Goal: Information Seeking & Learning: Learn about a topic

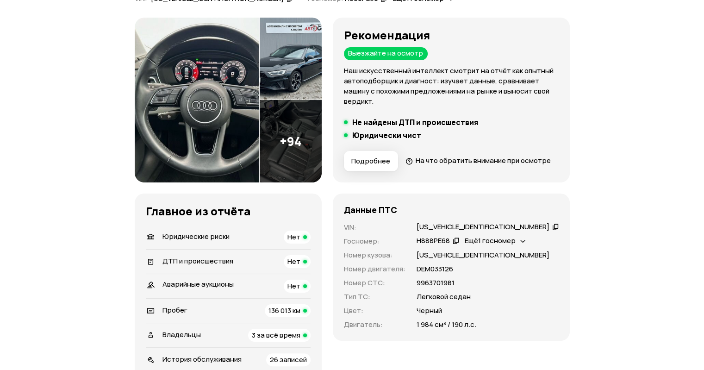
scroll to position [46, 0]
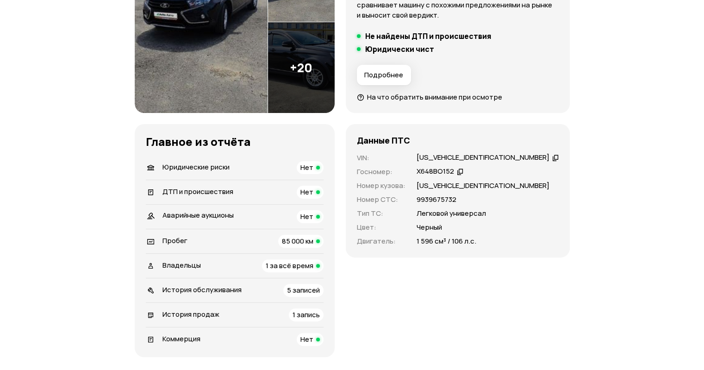
scroll to position [231, 0]
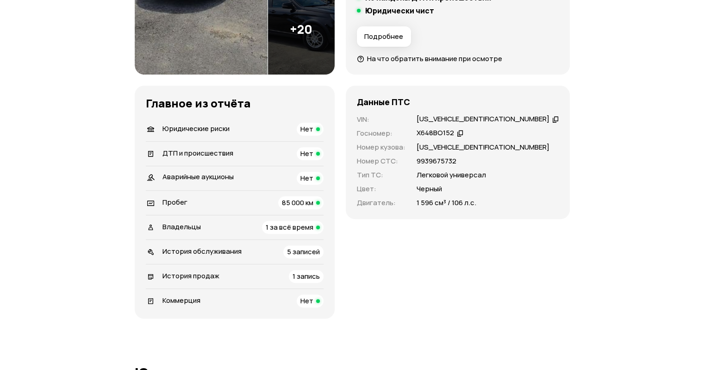
click at [297, 229] on span "1 за всё время" at bounding box center [290, 227] width 48 height 10
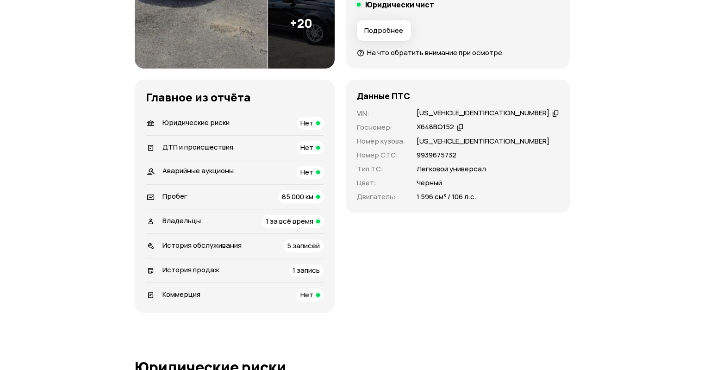
scroll to position [230, 0]
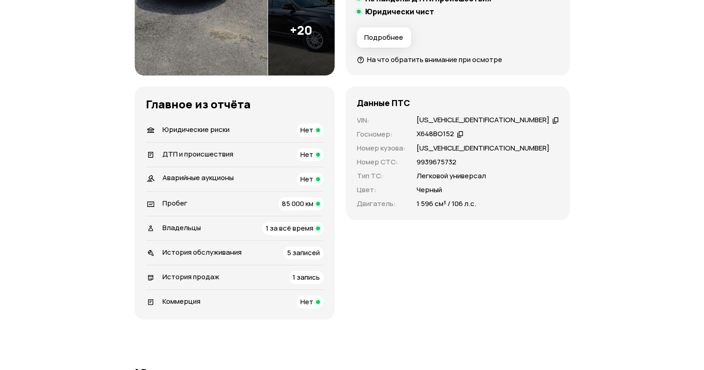
click at [234, 249] on span "История обслуживания" at bounding box center [201, 252] width 79 height 10
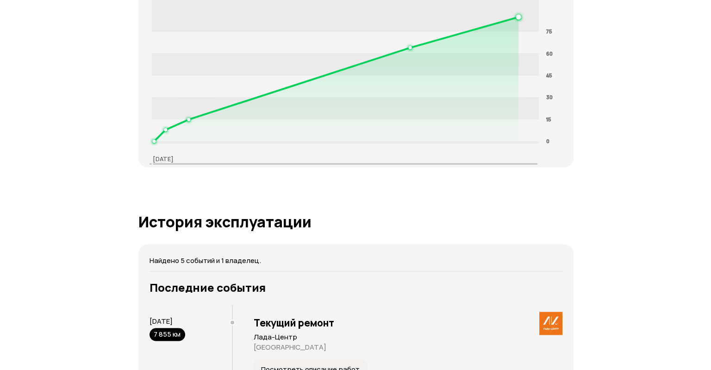
scroll to position [1730, 0]
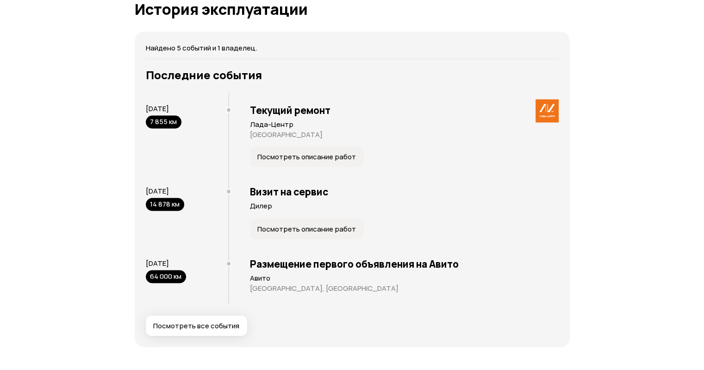
click at [278, 155] on span "Посмотреть описание работ" at bounding box center [306, 156] width 99 height 9
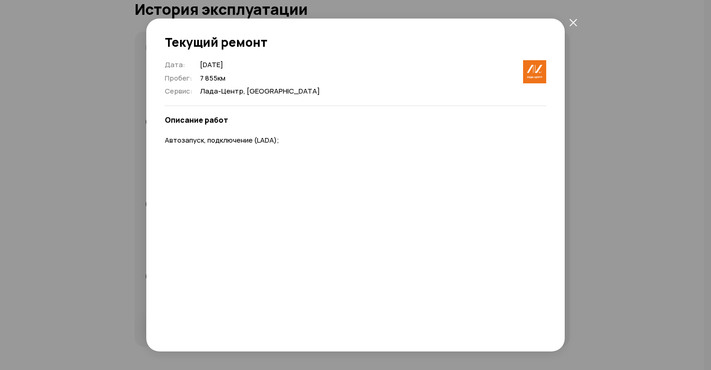
click at [678, 191] on div "Текущий ремонт Дата : 1 апреля 2022 Пробег : 7 855 км Сервис : Лада-Центр, Санк…" at bounding box center [355, 185] width 711 height 370
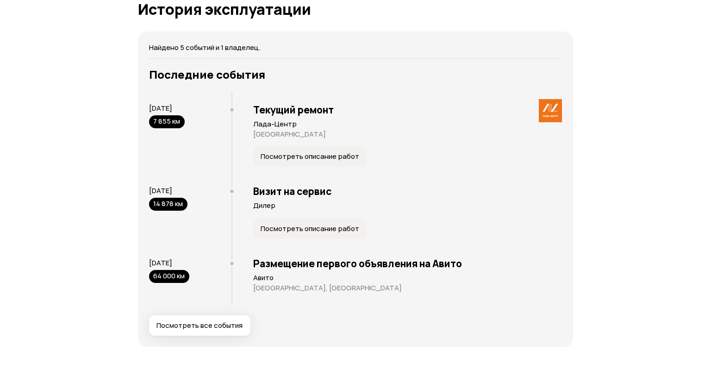
drag, startPoint x: 153, startPoint y: 120, endPoint x: 195, endPoint y: 121, distance: 42.1
click at [193, 121] on div "1 апреля 2022 7 855 км" at bounding box center [190, 116] width 82 height 25
drag, startPoint x: 182, startPoint y: 106, endPoint x: 215, endPoint y: 111, distance: 33.2
click at [215, 111] on div "1 апреля 2022 7 855 км" at bounding box center [190, 116] width 82 height 25
click at [285, 152] on span "Посмотреть описание работ" at bounding box center [309, 156] width 99 height 9
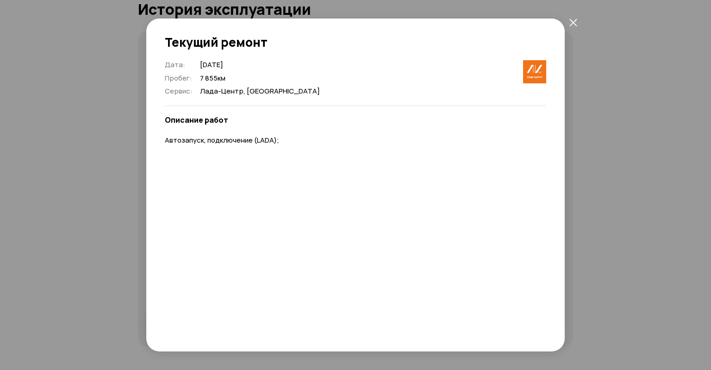
click at [681, 162] on div "Текущий ремонт Дата : 1 апреля 2022 Пробег : 7 855 км Сервис : Лада-Центр, Санк…" at bounding box center [355, 185] width 711 height 370
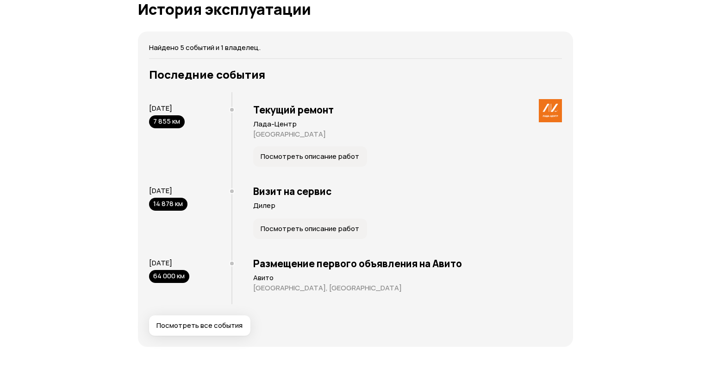
click at [201, 321] on span "Посмотреть все события" at bounding box center [199, 325] width 86 height 9
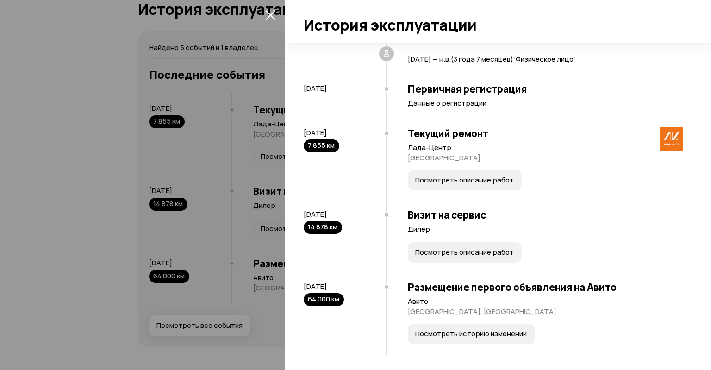
scroll to position [99, 0]
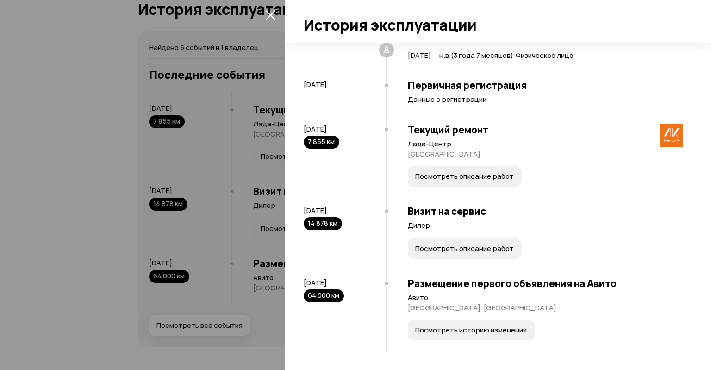
click at [448, 251] on span "Посмотреть описание работ" at bounding box center [464, 248] width 99 height 9
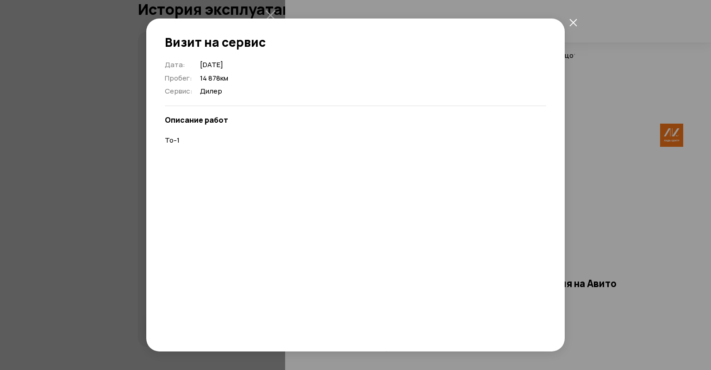
click at [657, 189] on div "Визит на сервис Дата : 19 июня 2022 Пробег : 14 878 км Сервис : Дилер Описание …" at bounding box center [355, 185] width 711 height 370
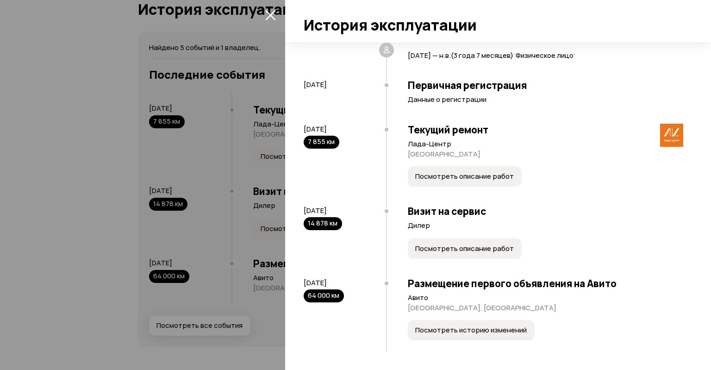
click at [471, 327] on span "Посмотреть историю изменений" at bounding box center [471, 329] width 112 height 9
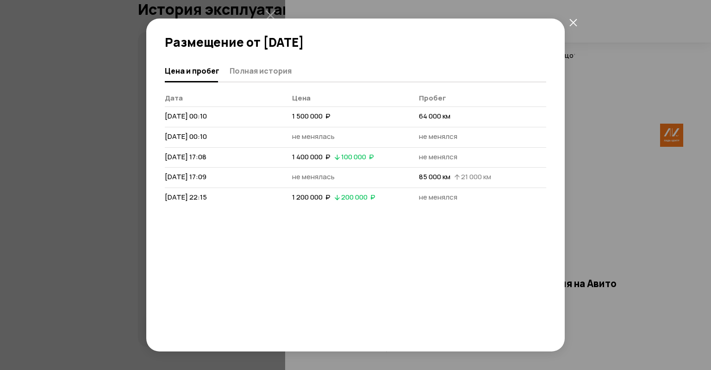
click at [623, 191] on div "Размещение от 13 июля 2024 года Цена и пробег Полная история Дата Цена Пробег 1…" at bounding box center [355, 185] width 711 height 370
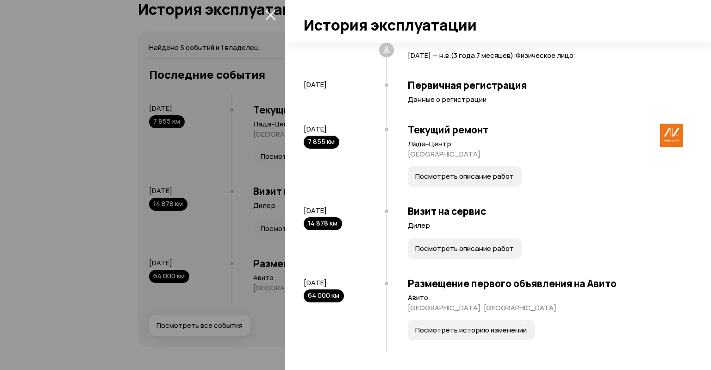
click at [270, 17] on icon "закрыть" at bounding box center [270, 15] width 11 height 11
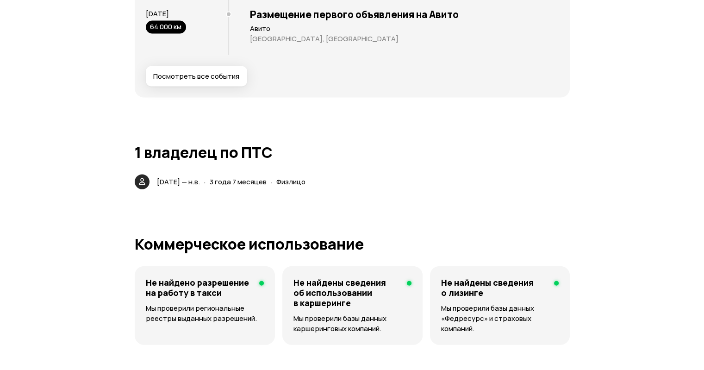
scroll to position [2054, 0]
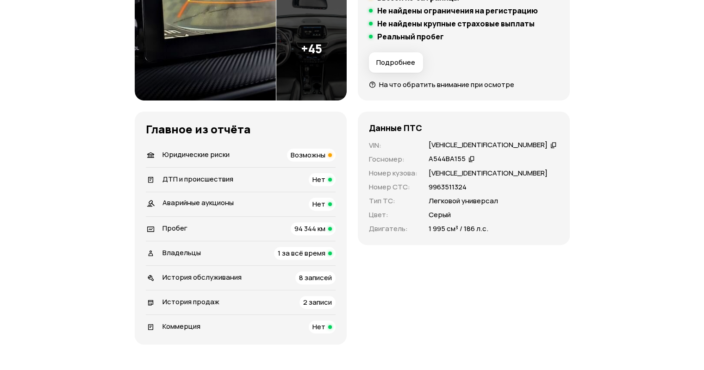
scroll to position [324, 0]
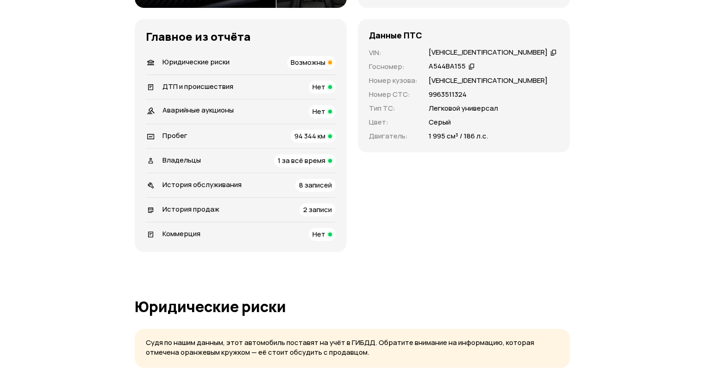
click at [255, 156] on div "Владельцы 1 за всё время" at bounding box center [241, 160] width 190 height 13
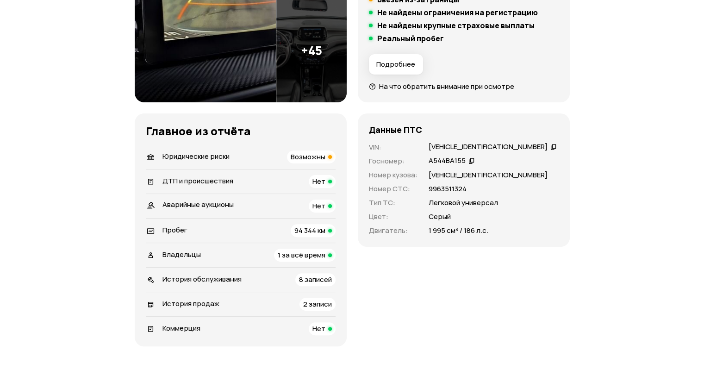
scroll to position [231, 0]
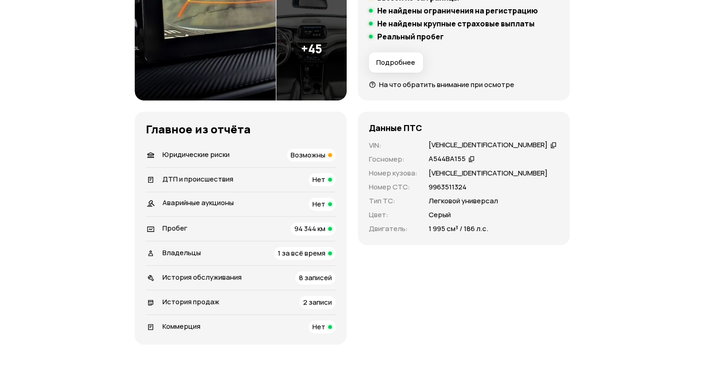
click at [270, 180] on div "ДТП и происшествия Нет" at bounding box center [241, 179] width 190 height 13
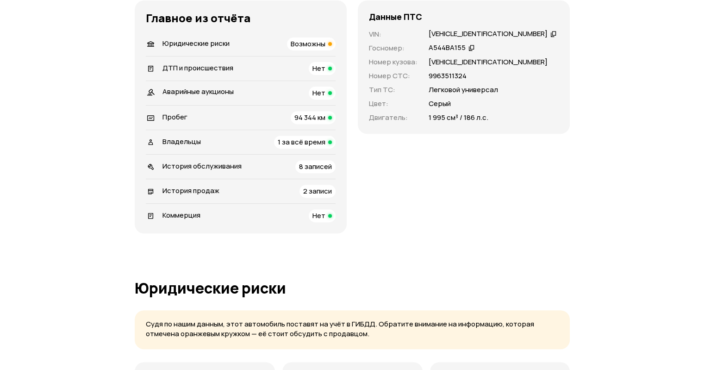
scroll to position [361, 0]
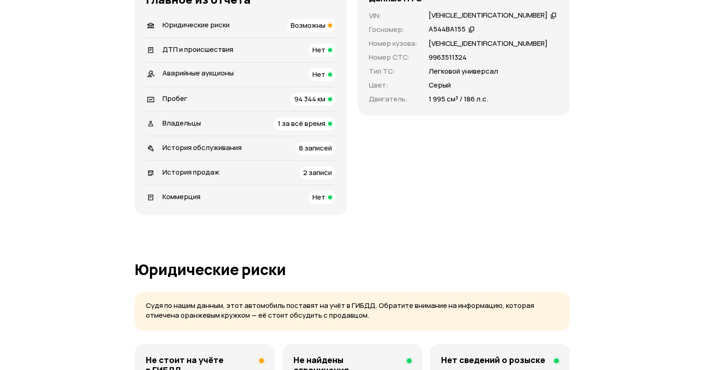
click at [235, 152] on div "История обслуживания 8 записей" at bounding box center [241, 148] width 190 height 13
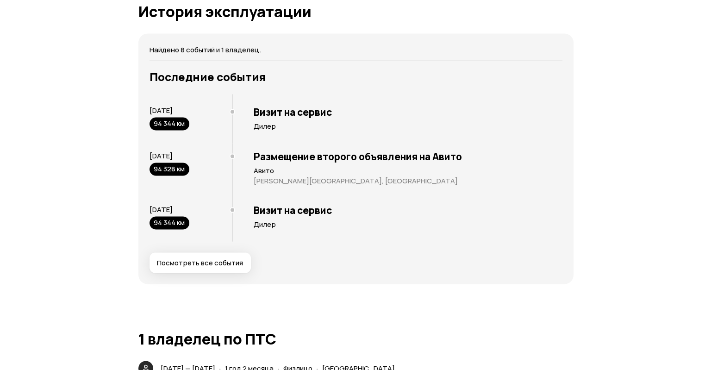
scroll to position [1782, 0]
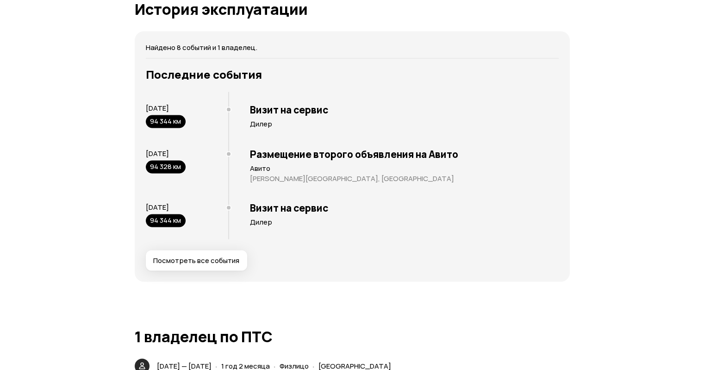
click at [211, 256] on span "Посмотреть все события" at bounding box center [196, 260] width 86 height 9
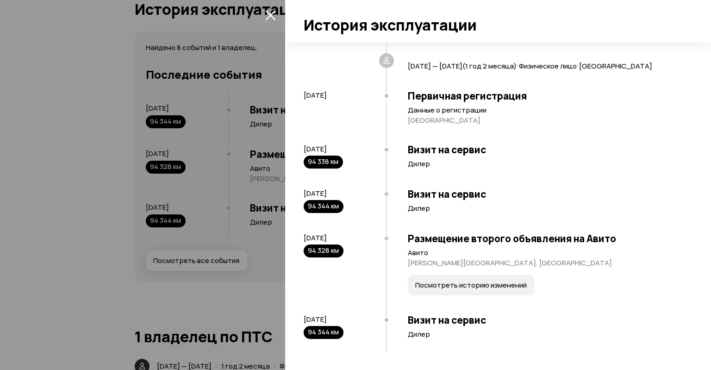
scroll to position [163, 0]
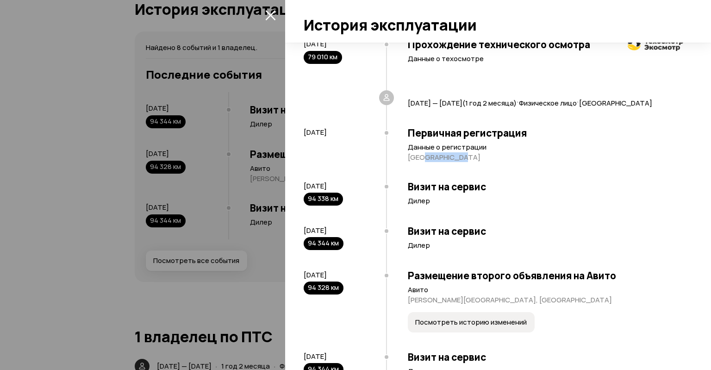
drag, startPoint x: 427, startPoint y: 163, endPoint x: 468, endPoint y: 172, distance: 42.6
click at [467, 172] on div "Первичная регистрация Данные о регистрации Омская область" at bounding box center [534, 147] width 297 height 54
click at [463, 192] on h3 "Визит на сервис" at bounding box center [545, 186] width 275 height 12
drag, startPoint x: 439, startPoint y: 167, endPoint x: 538, endPoint y: 182, distance: 100.2
click at [522, 173] on div "Первичная регистрация Данные о регистрации Омская область" at bounding box center [534, 147] width 297 height 54
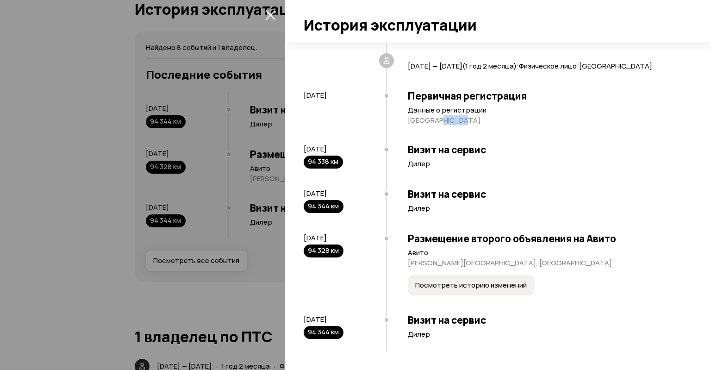
scroll to position [209, 0]
drag, startPoint x: 420, startPoint y: 153, endPoint x: 476, endPoint y: 164, distance: 57.0
click at [459, 162] on div "Визит на сервис Дилер" at bounding box center [534, 158] width 297 height 44
drag, startPoint x: 435, startPoint y: 201, endPoint x: 467, endPoint y: 204, distance: 31.6
click at [467, 204] on div "Визит на сервис Дилер" at bounding box center [534, 203] width 297 height 44
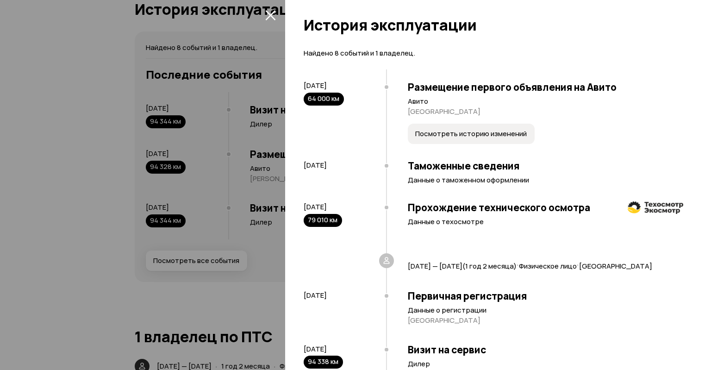
scroll to position [0, 0]
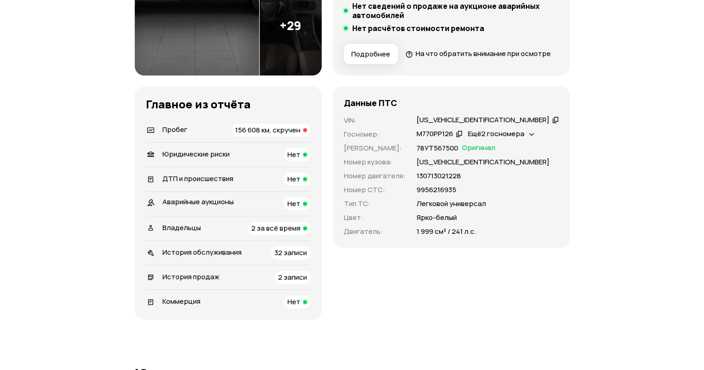
scroll to position [278, 0]
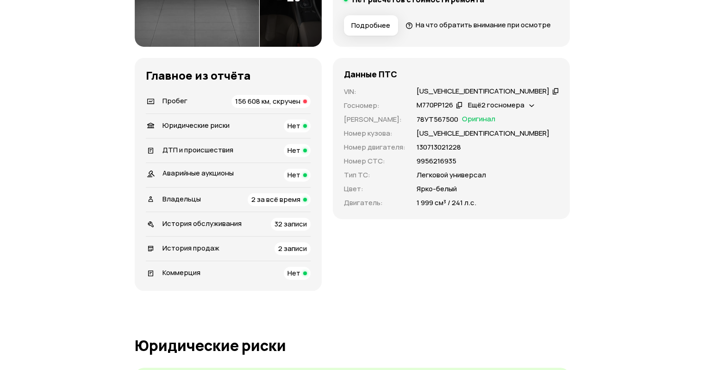
click at [269, 106] on span "156 608 км, скручен" at bounding box center [267, 101] width 65 height 10
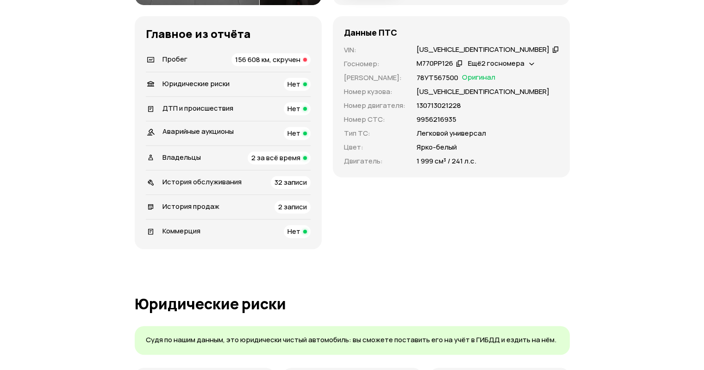
scroll to position [324, 0]
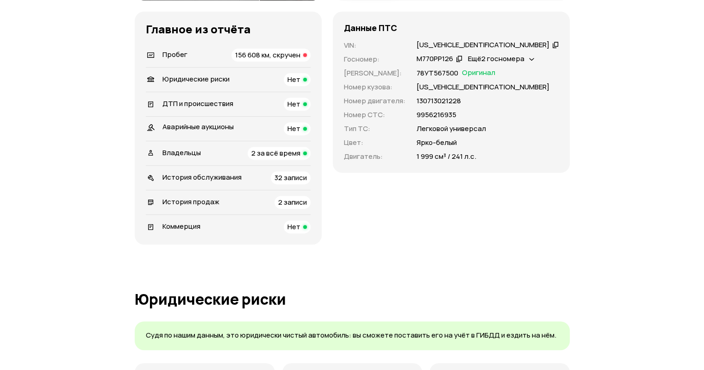
click at [288, 165] on li "Владельцы 2 за всё время" at bounding box center [228, 153] width 165 height 25
click at [290, 158] on span "2 за всё время" at bounding box center [275, 153] width 49 height 10
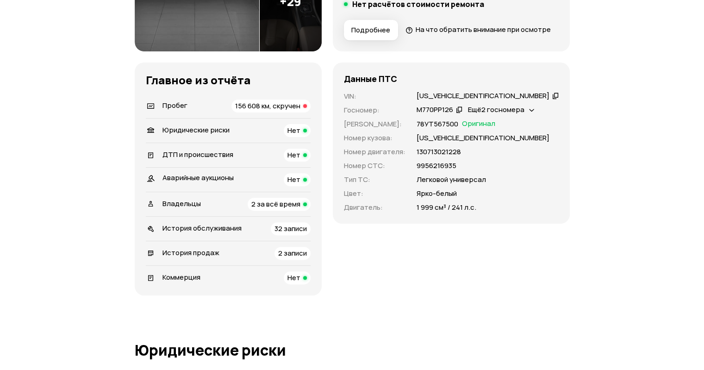
click at [266, 235] on div "История обслуживания 32 записи" at bounding box center [228, 228] width 165 height 13
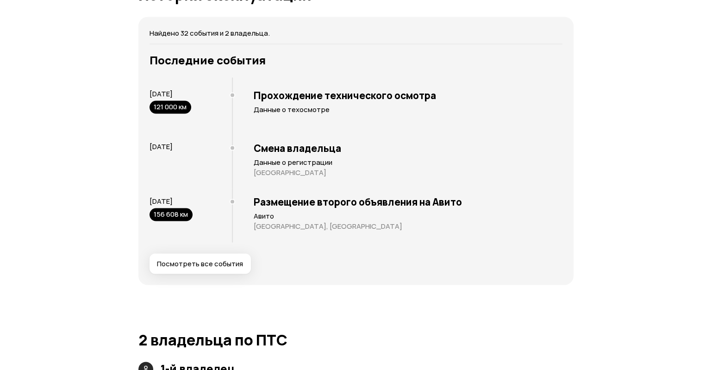
scroll to position [1766, 0]
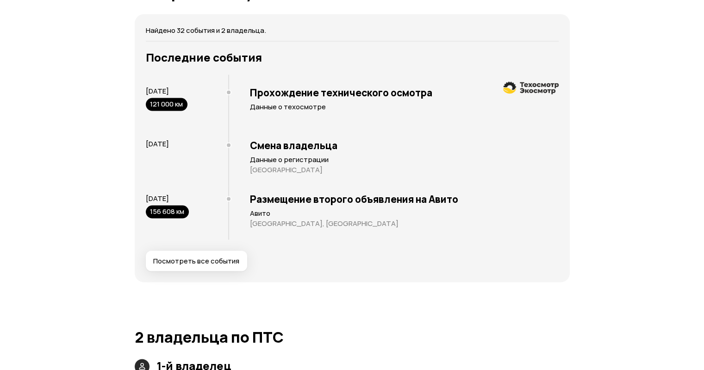
click at [221, 266] on span "Посмотреть все события" at bounding box center [196, 260] width 86 height 9
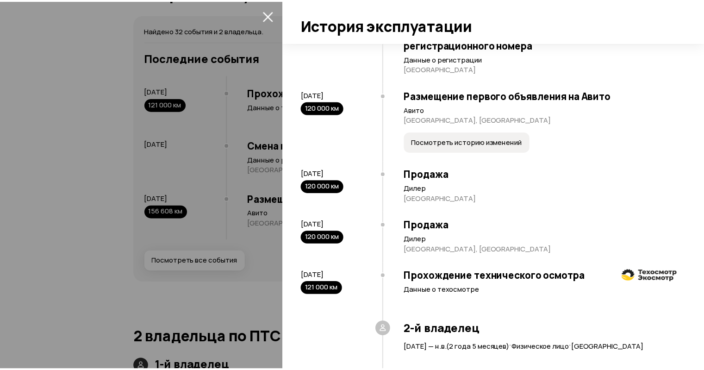
scroll to position [1274, 0]
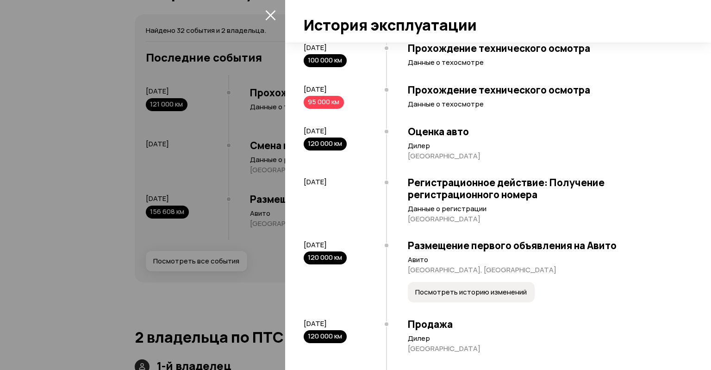
drag, startPoint x: 270, startPoint y: 12, endPoint x: 271, endPoint y: 18, distance: 5.6
click at [270, 13] on icon "закрыть" at bounding box center [270, 15] width 11 height 11
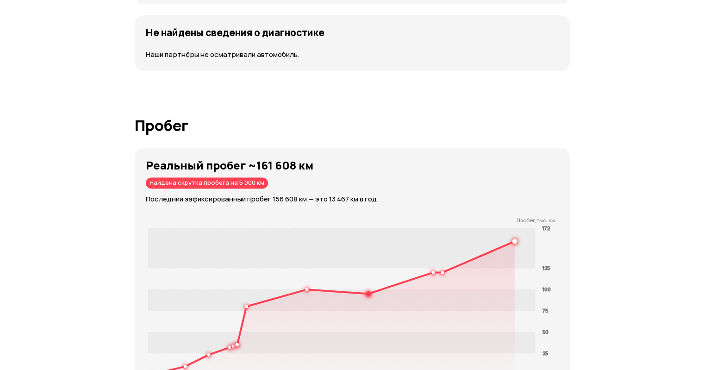
scroll to position [1349, 0]
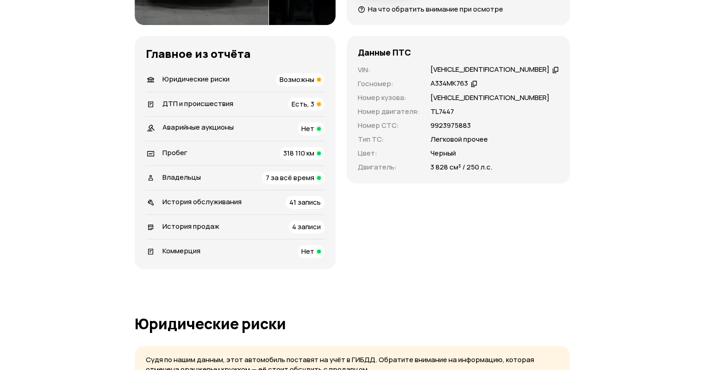
scroll to position [324, 0]
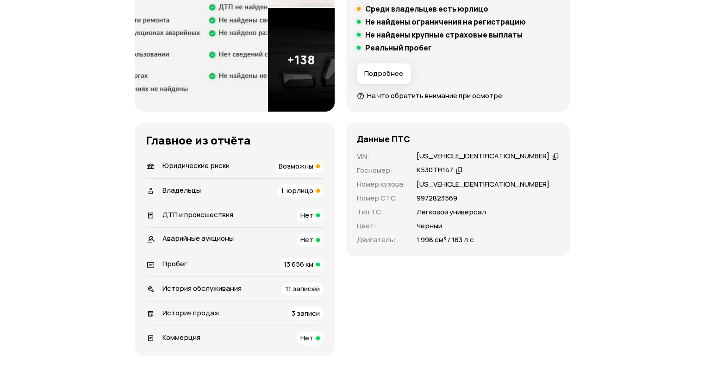
scroll to position [231, 0]
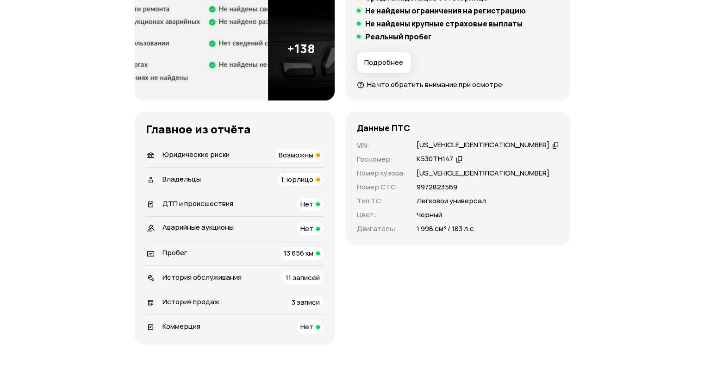
click at [268, 176] on div "Владельцы 1, юрлицо" at bounding box center [235, 179] width 178 height 13
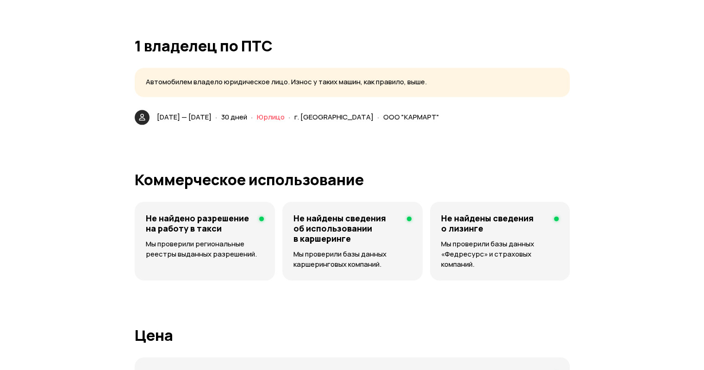
scroll to position [2100, 0]
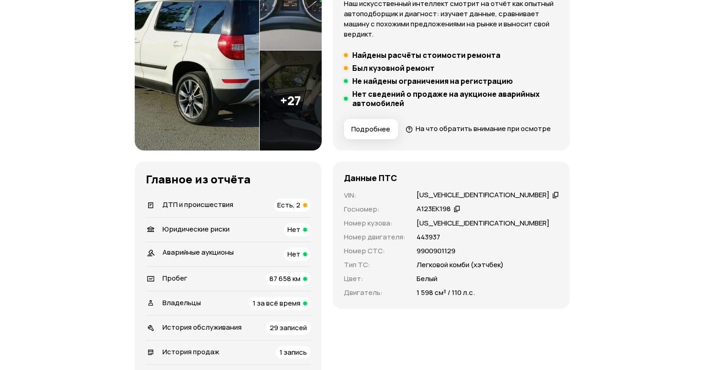
scroll to position [278, 0]
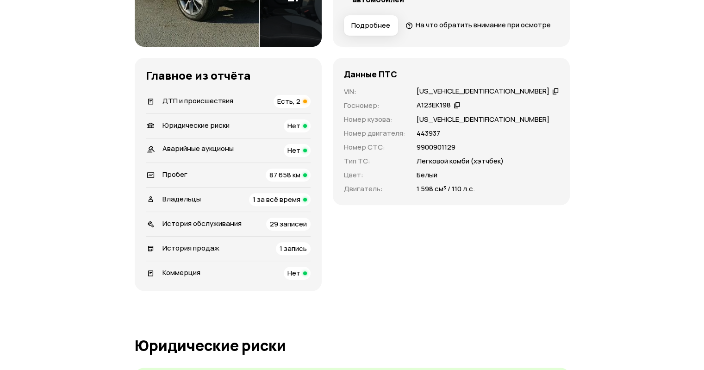
click at [284, 204] on span "1 за всё время" at bounding box center [277, 199] width 48 height 10
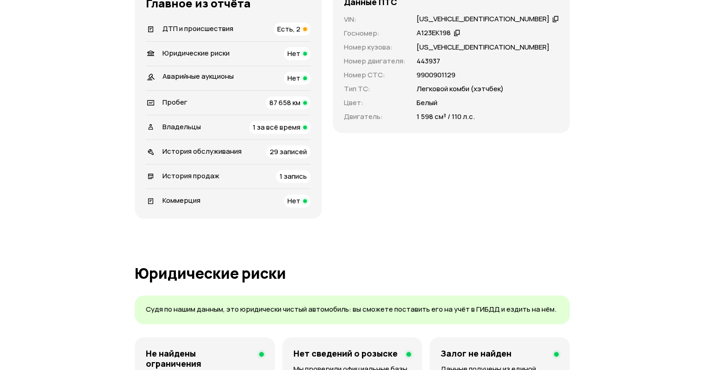
scroll to position [312, 0]
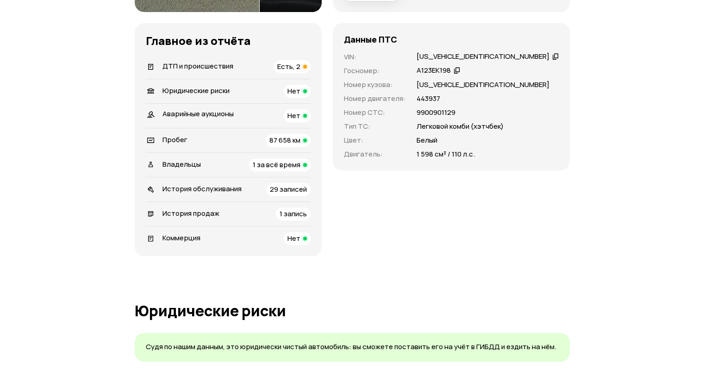
click at [250, 73] on div "ДТП и происшествия Есть, 2" at bounding box center [228, 66] width 165 height 13
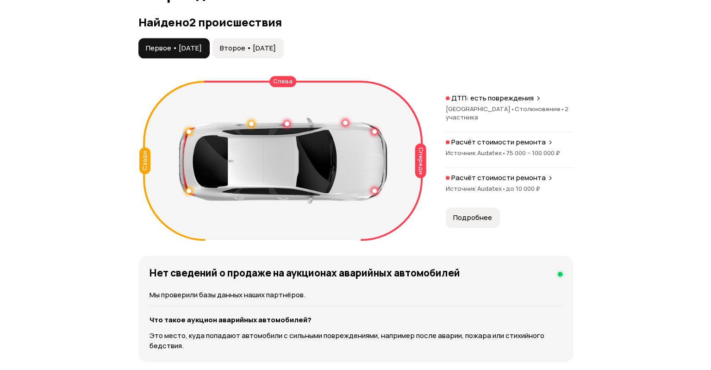
scroll to position [1045, 0]
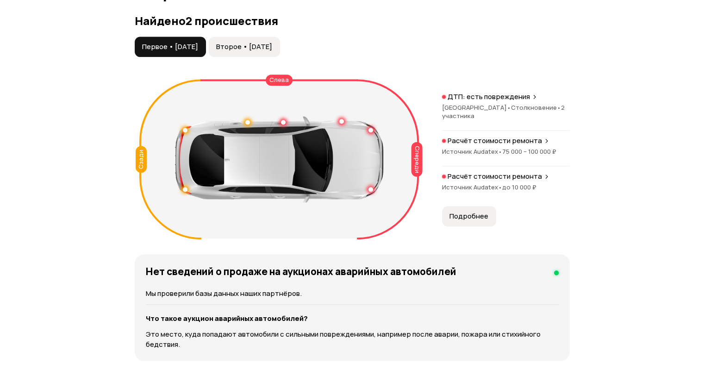
click at [249, 51] on span "Второе • 06 сен 2021" at bounding box center [244, 46] width 56 height 9
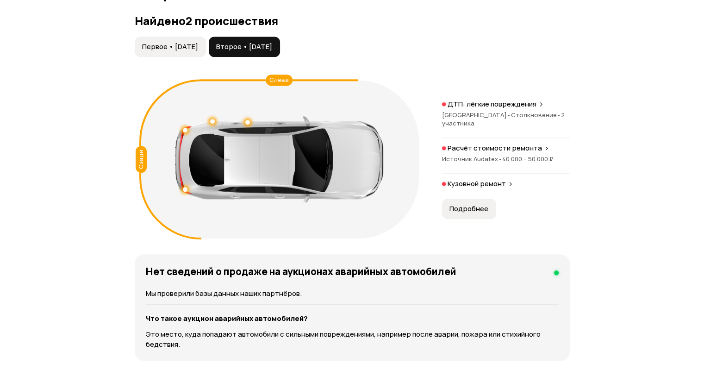
click at [168, 51] on span "Первое • 04 апр 2018" at bounding box center [170, 46] width 56 height 9
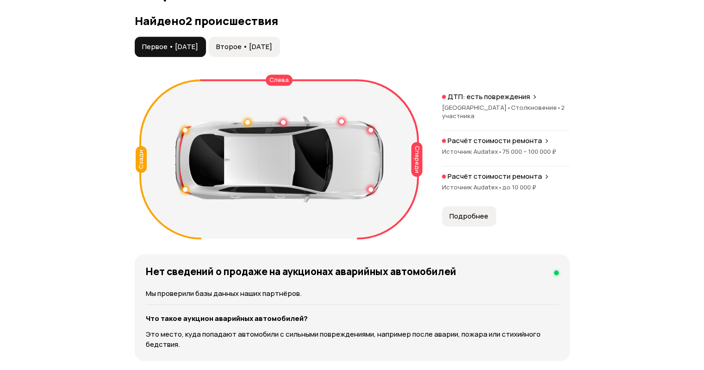
click at [486, 130] on div "ДТП: есть повреждения Санкт-Петербург • Столкновение • 2 участника" at bounding box center [506, 111] width 128 height 38
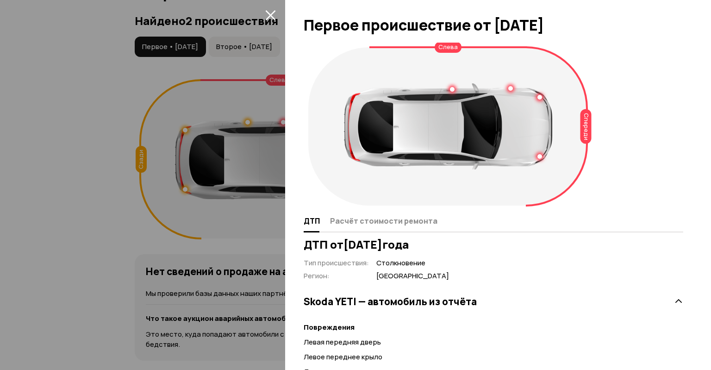
click at [268, 16] on icon "закрыть" at bounding box center [270, 15] width 11 height 11
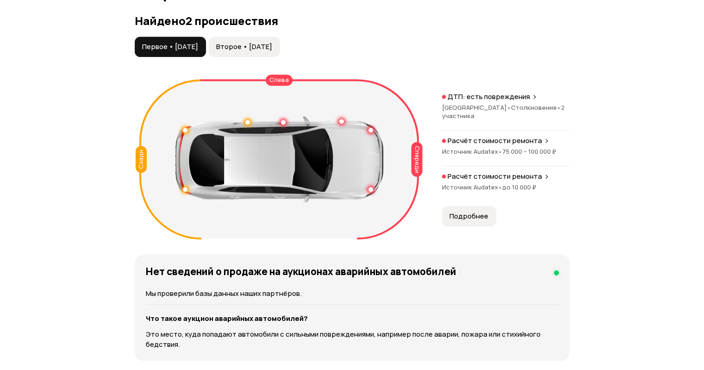
click at [479, 155] on span "Источник Audatex •" at bounding box center [472, 151] width 60 height 8
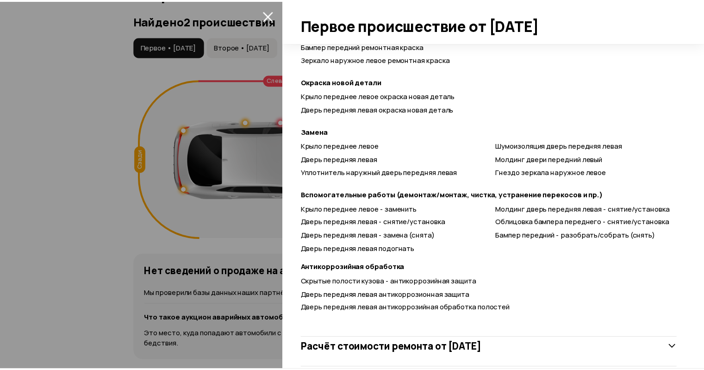
scroll to position [402, 0]
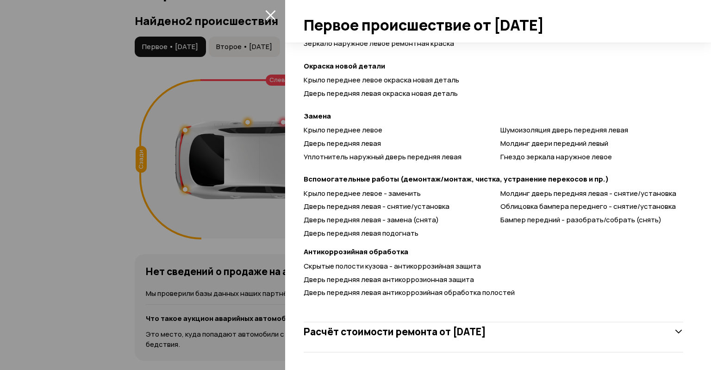
click at [274, 20] on icon "закрыть" at bounding box center [270, 15] width 11 height 11
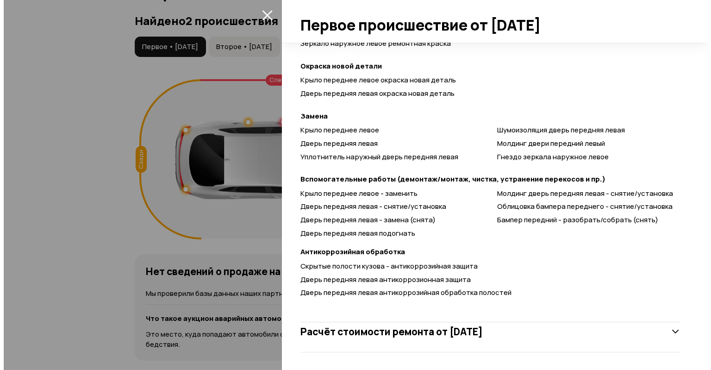
scroll to position [135, 0]
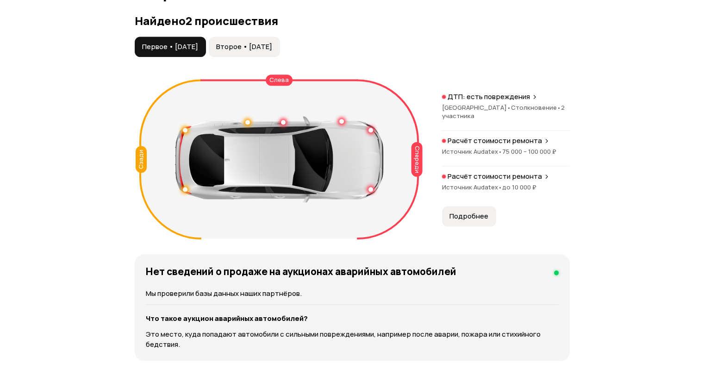
click at [272, 51] on span "Второе • 06 сен 2021" at bounding box center [244, 46] width 56 height 9
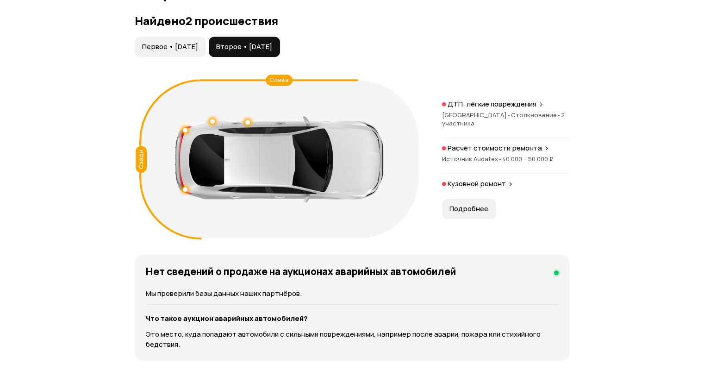
click at [462, 127] on span "2 участника" at bounding box center [503, 119] width 123 height 17
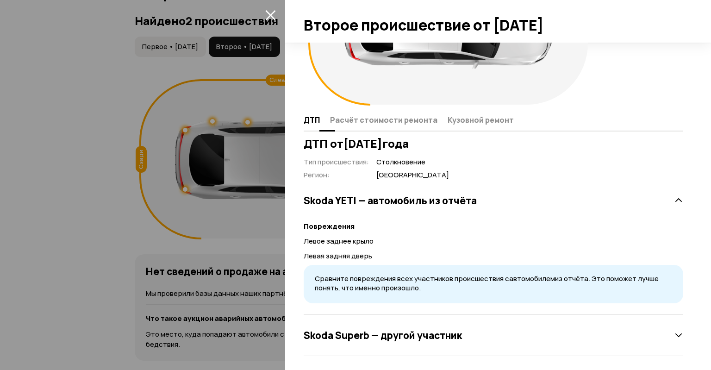
scroll to position [105, 0]
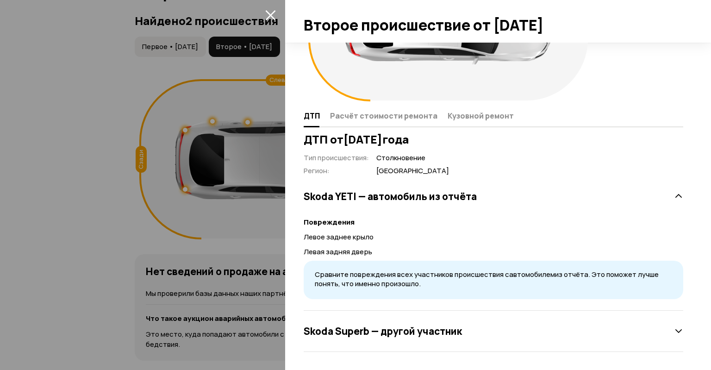
click at [271, 13] on icon "закрыть" at bounding box center [270, 15] width 10 height 10
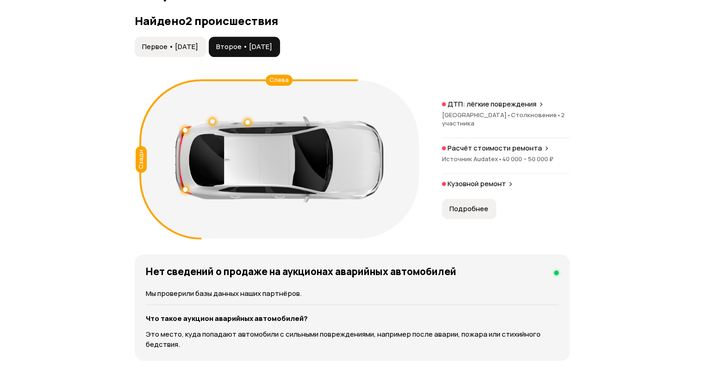
click at [459, 153] on p "Расчёт стоимости ремонта" at bounding box center [494, 147] width 94 height 9
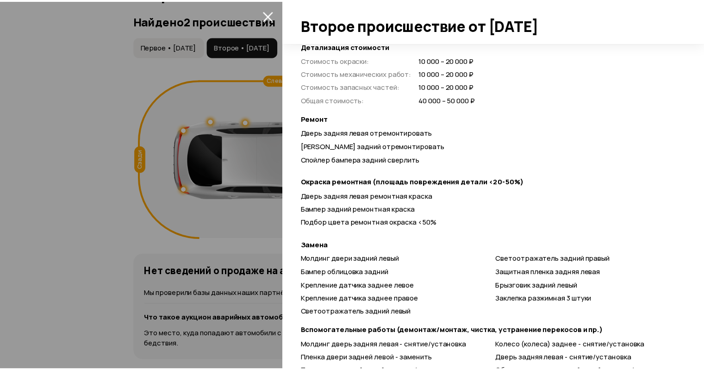
scroll to position [309, 0]
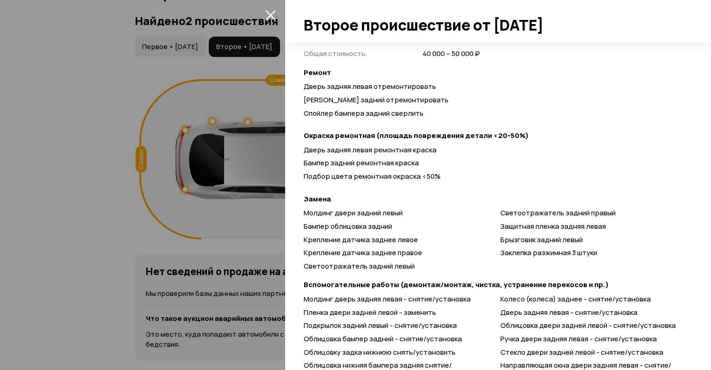
click at [267, 11] on icon "закрыть" at bounding box center [270, 15] width 11 height 11
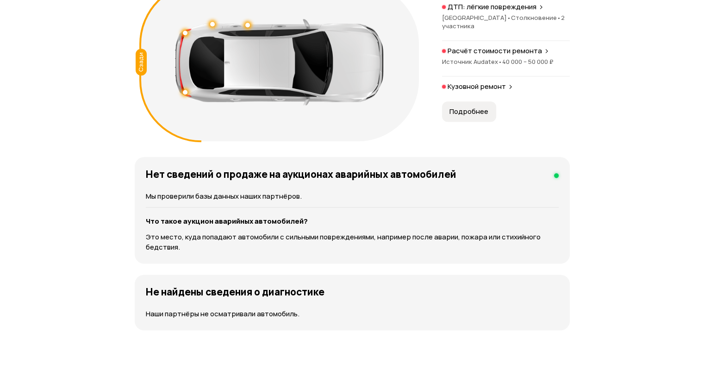
scroll to position [1091, 0]
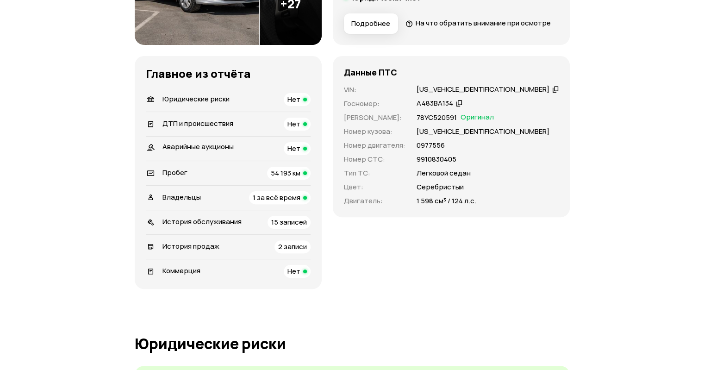
scroll to position [231, 0]
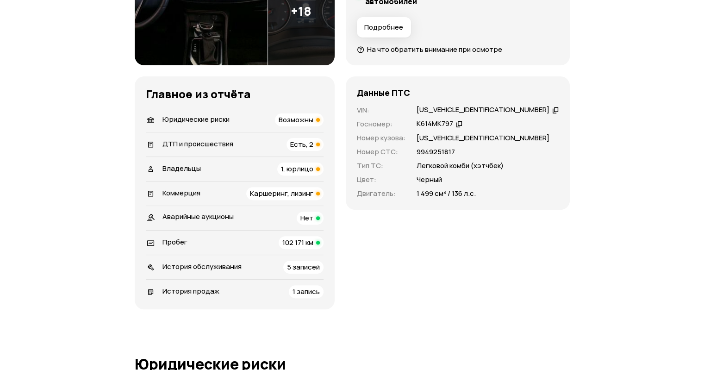
scroll to position [278, 0]
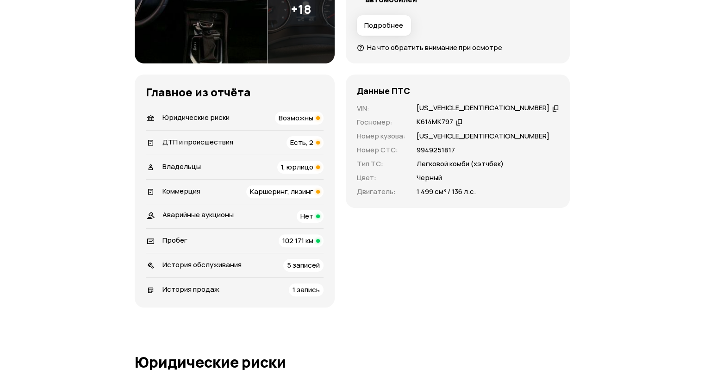
click at [276, 162] on div "Владельцы 1, юрлицо" at bounding box center [235, 167] width 178 height 13
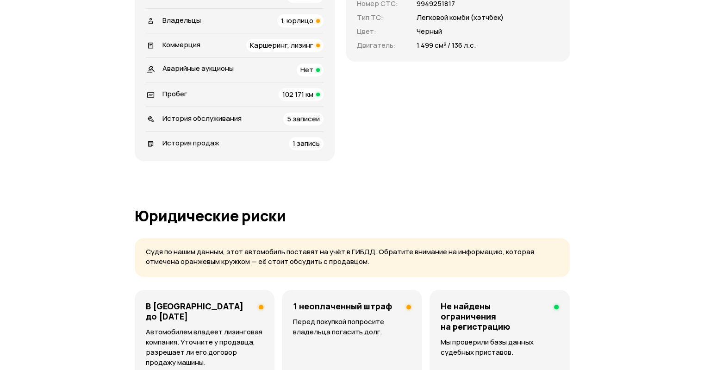
scroll to position [302, 0]
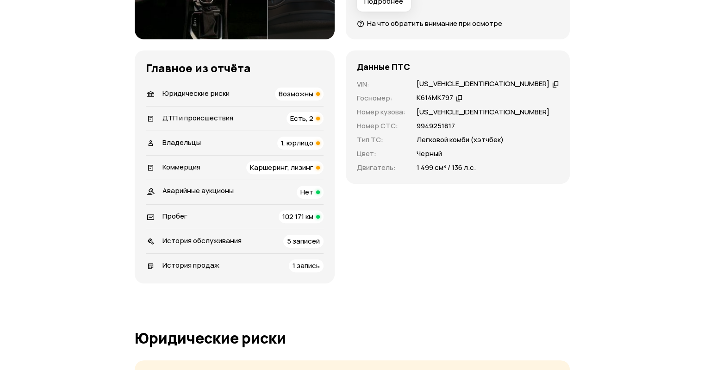
click at [294, 223] on li "Пробег 102 171 км" at bounding box center [235, 216] width 178 height 25
click at [296, 220] on span "102 171 км" at bounding box center [297, 216] width 31 height 10
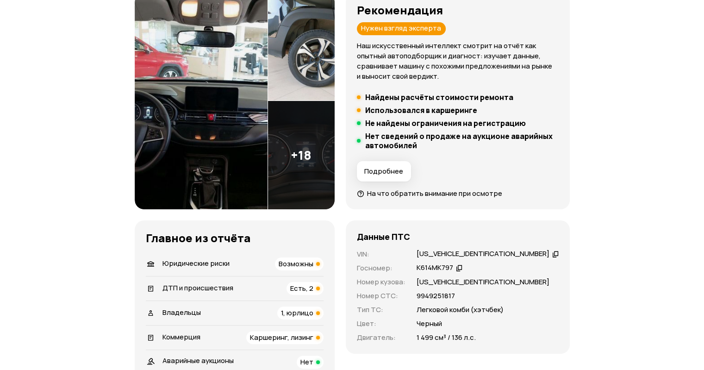
scroll to position [195, 0]
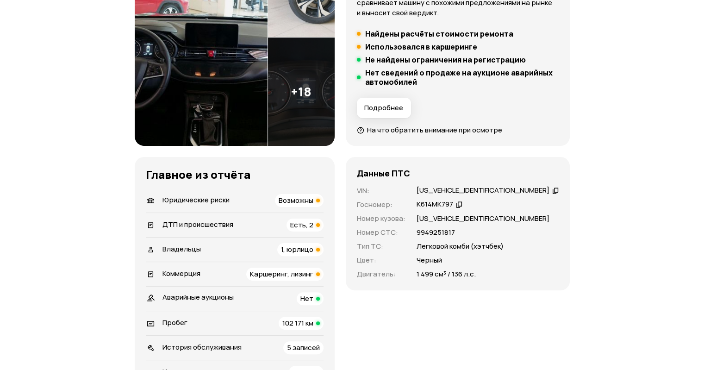
click at [242, 222] on div "ДТП и происшествия Есть, 2" at bounding box center [235, 224] width 178 height 13
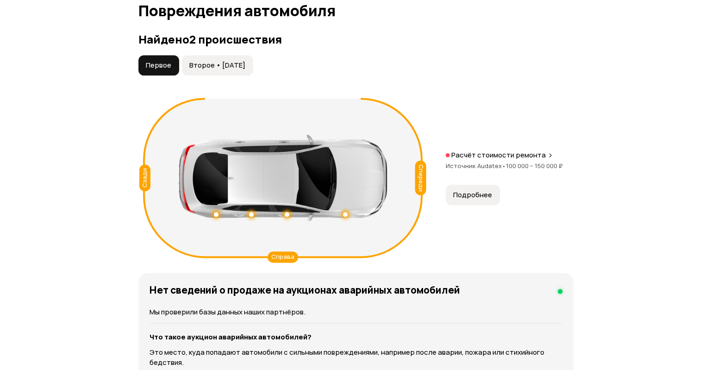
scroll to position [1065, 0]
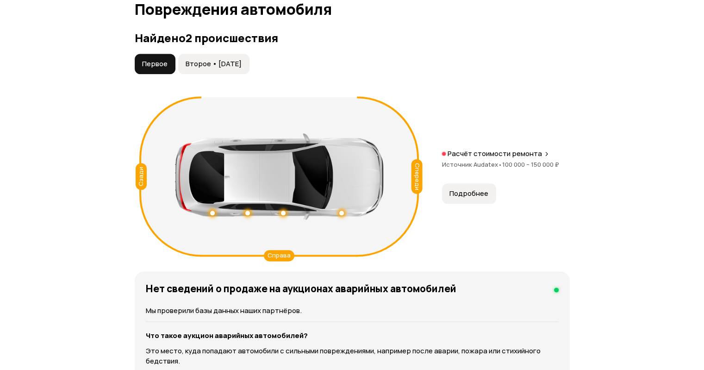
click at [199, 70] on button "Второе • 06 янв 2025" at bounding box center [213, 64] width 71 height 20
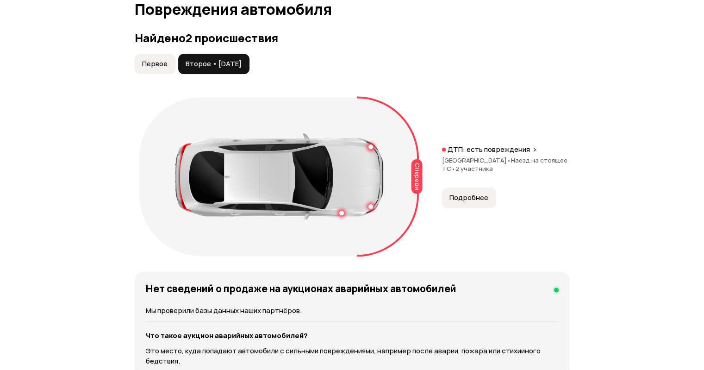
click at [475, 200] on span "Подробнее" at bounding box center [468, 197] width 39 height 9
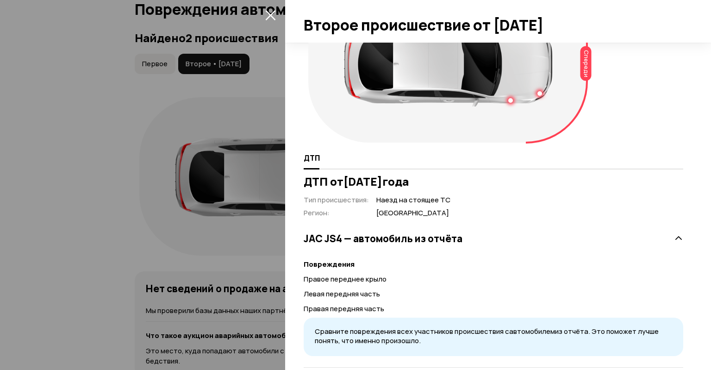
scroll to position [0, 0]
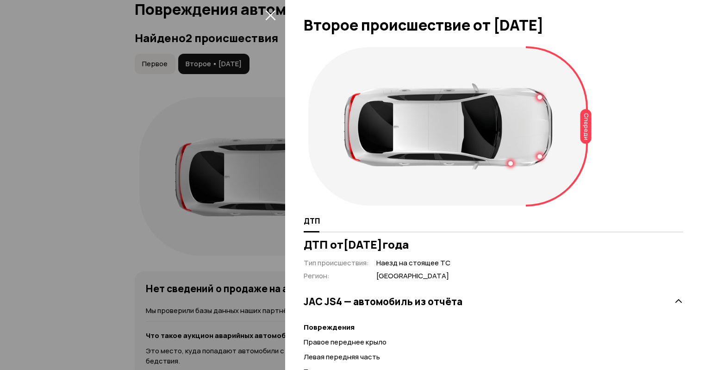
click at [271, 16] on icon "закрыть" at bounding box center [270, 15] width 10 height 10
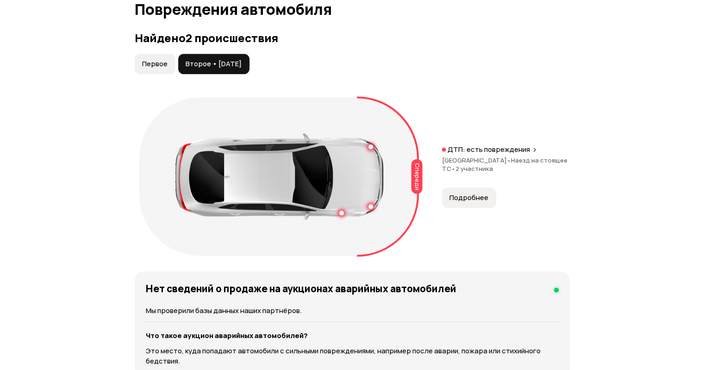
click at [144, 68] on button "Первое" at bounding box center [155, 64] width 41 height 20
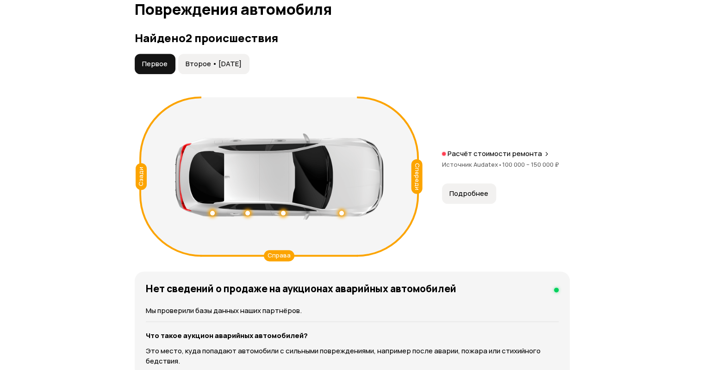
click at [464, 206] on div "Спереди Сзади Справа Расчёт стоимости ремонта Источник Audatex • 100 000 – 150 …" at bounding box center [352, 176] width 435 height 167
click at [469, 198] on button "Подробнее" at bounding box center [469, 193] width 54 height 20
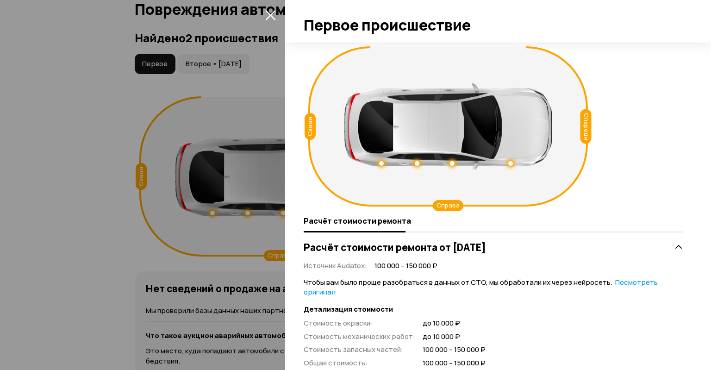
scroll to position [46, 0]
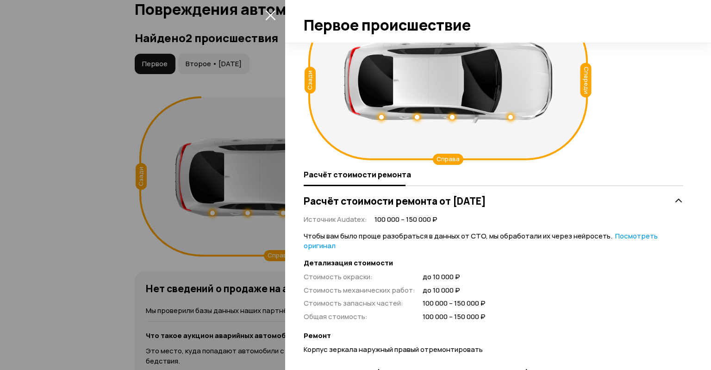
drag, startPoint x: 505, startPoint y: 200, endPoint x: 539, endPoint y: 200, distance: 33.3
click at [486, 200] on h3 "Расчёт стоимости ремонта от 5 декабря 2023 года" at bounding box center [395, 201] width 182 height 12
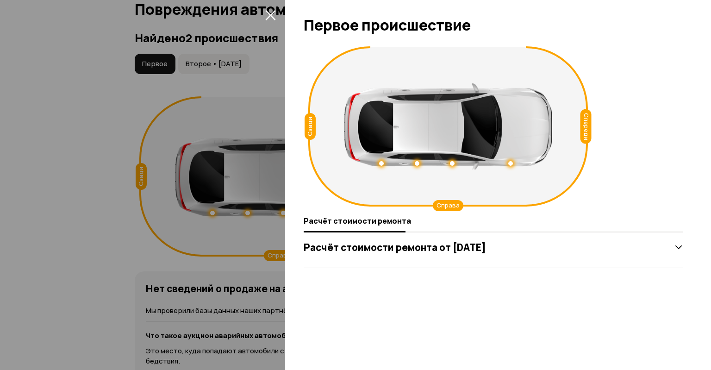
click at [477, 241] on h3 "Расчёт стоимости ремонта от 5 декабря 2023 года" at bounding box center [395, 247] width 182 height 12
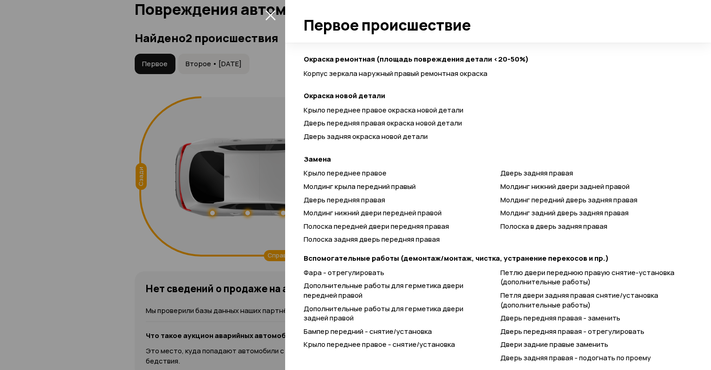
scroll to position [370, 0]
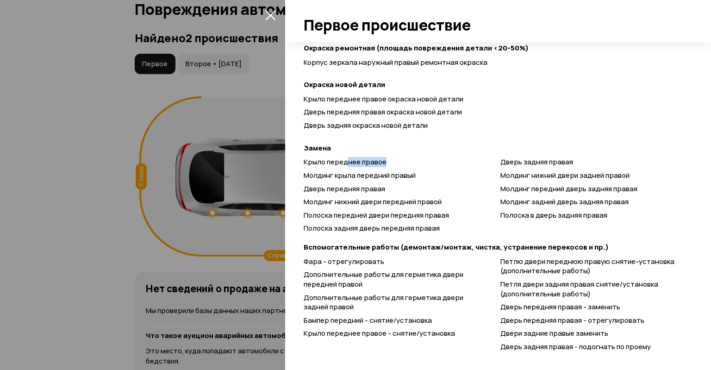
drag, startPoint x: 347, startPoint y: 158, endPoint x: 407, endPoint y: 167, distance: 60.3
click at [407, 167] on div "Крыло переднее правое Молдинг крыла передний правый Дверь передняя правая Молди…" at bounding box center [493, 195] width 379 height 76
drag, startPoint x: 343, startPoint y: 188, endPoint x: 377, endPoint y: 188, distance: 33.8
click at [375, 189] on span "Дверь передняя правая" at bounding box center [344, 189] width 81 height 10
drag, startPoint x: 520, startPoint y: 163, endPoint x: 566, endPoint y: 163, distance: 45.3
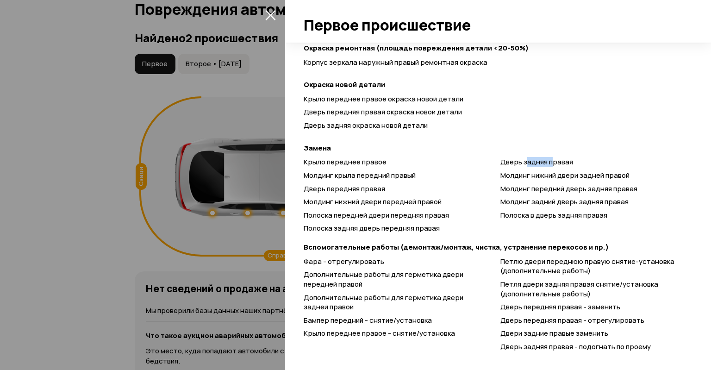
click at [566, 163] on span "Дверь задняя правая" at bounding box center [536, 162] width 73 height 10
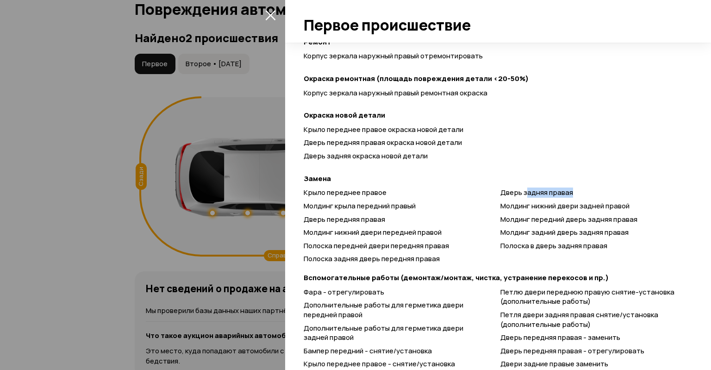
scroll to position [324, 0]
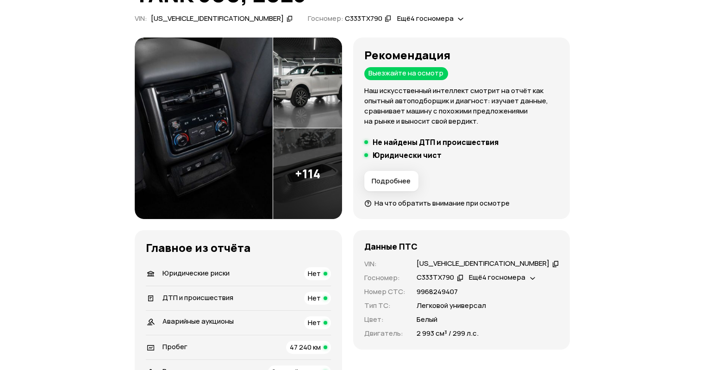
scroll to position [139, 0]
